Goal: Find specific page/section: Find specific page/section

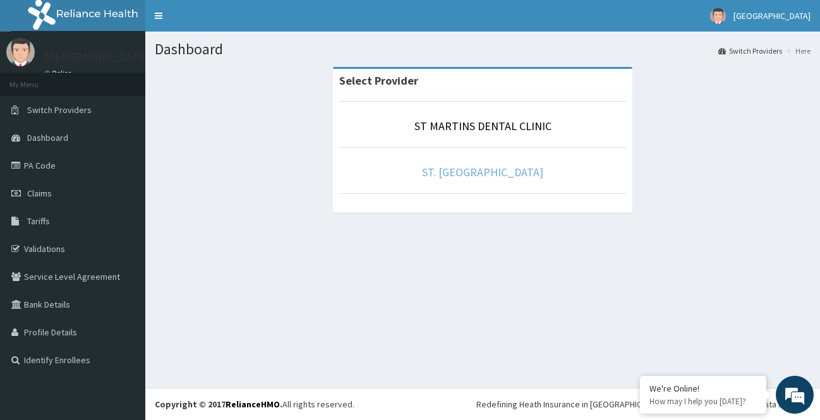
click at [482, 165] on link "ST. [GEOGRAPHIC_DATA]" at bounding box center [482, 172] width 121 height 15
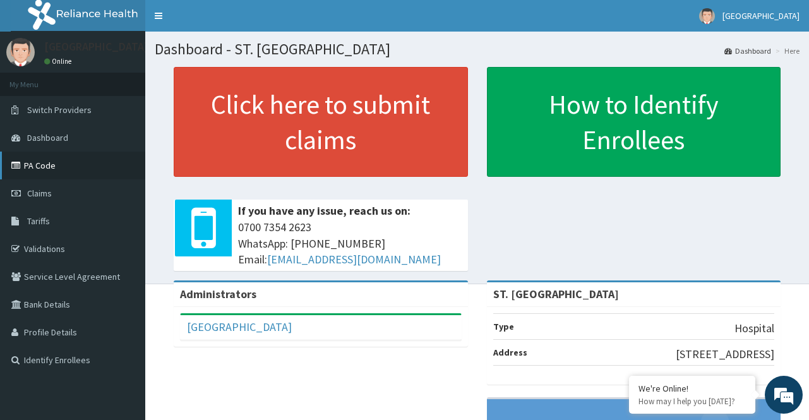
click at [42, 165] on link "PA Code" at bounding box center [72, 166] width 145 height 28
